Goal: Navigation & Orientation: Find specific page/section

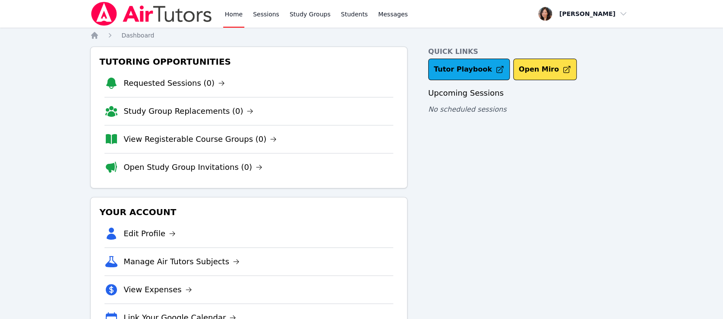
click at [241, 13] on link "Home" at bounding box center [233, 14] width 21 height 28
click at [261, 13] on link "Sessions" at bounding box center [266, 14] width 30 height 28
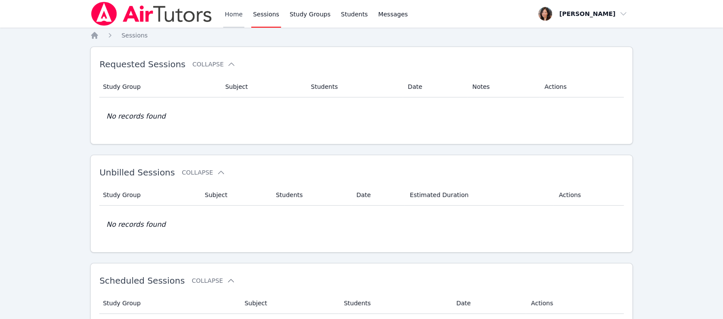
click at [228, 7] on link "Home" at bounding box center [233, 14] width 21 height 28
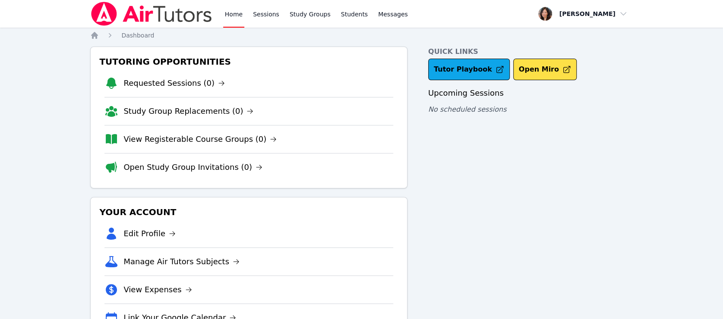
click at [235, 15] on link "Home" at bounding box center [233, 14] width 21 height 28
click at [235, 18] on link "Home" at bounding box center [233, 14] width 21 height 28
click at [259, 15] on link "Sessions" at bounding box center [266, 14] width 30 height 28
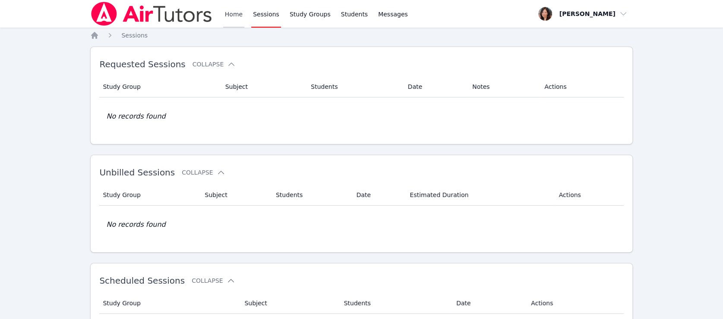
click at [237, 15] on link "Home" at bounding box center [233, 14] width 21 height 28
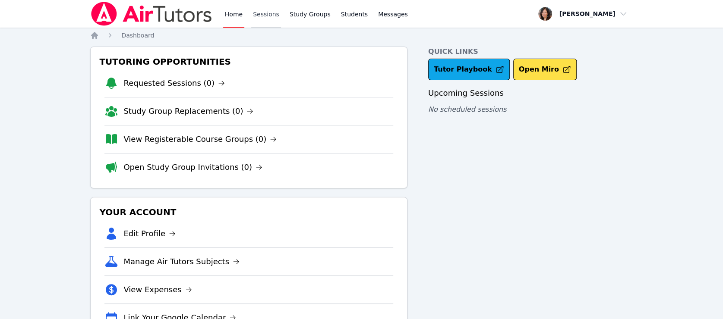
click at [261, 15] on link "Sessions" at bounding box center [266, 14] width 30 height 28
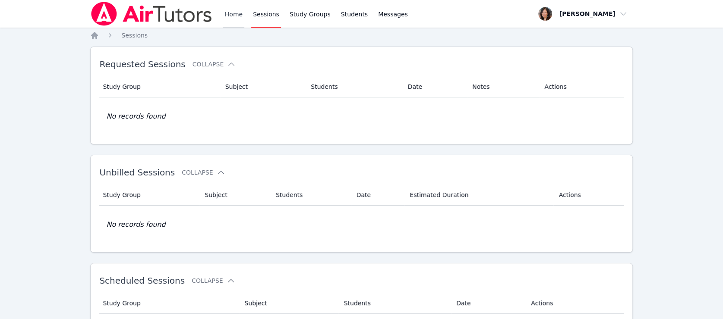
click at [237, 12] on link "Home" at bounding box center [233, 14] width 21 height 28
